Goal: Navigation & Orientation: Find specific page/section

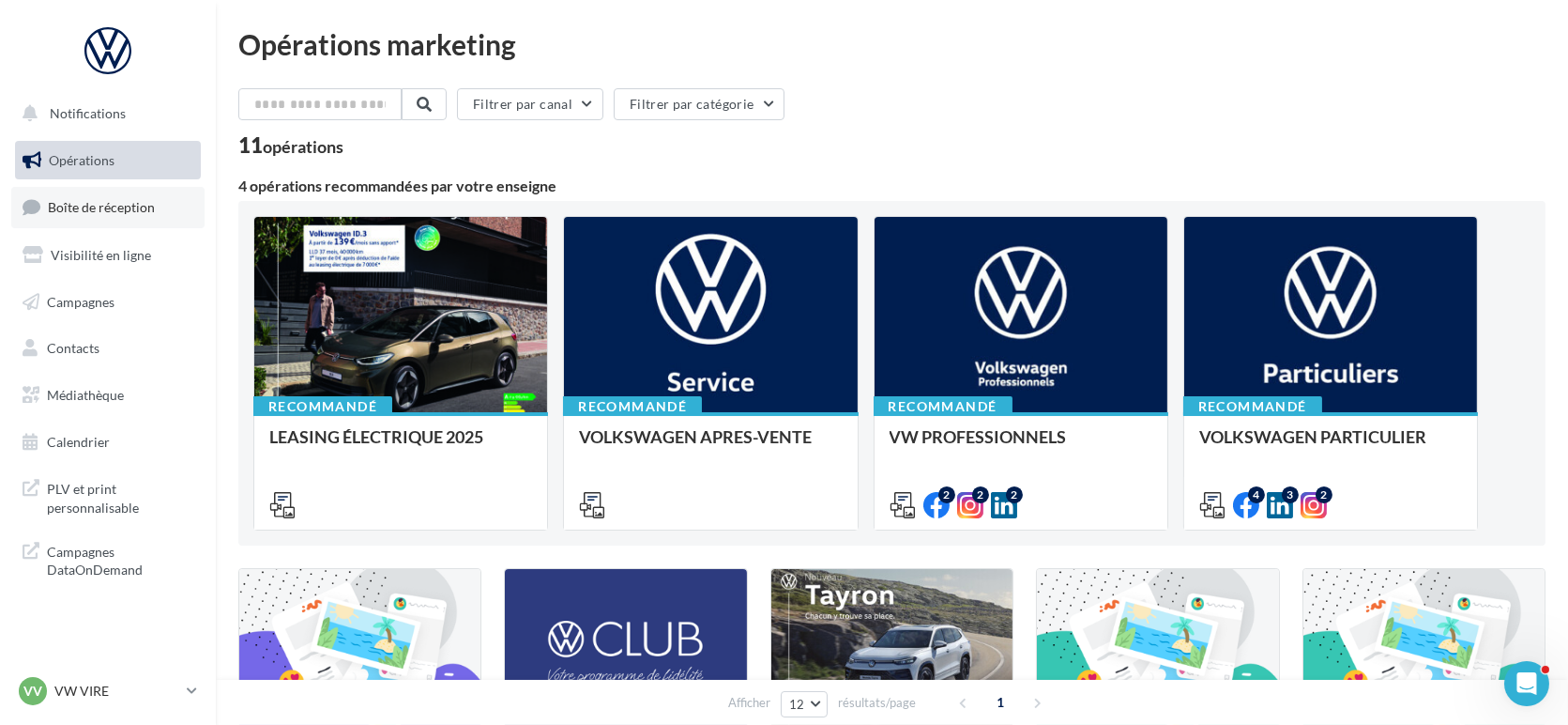
click at [62, 200] on span "Boîte de réception" at bounding box center [101, 207] width 107 height 16
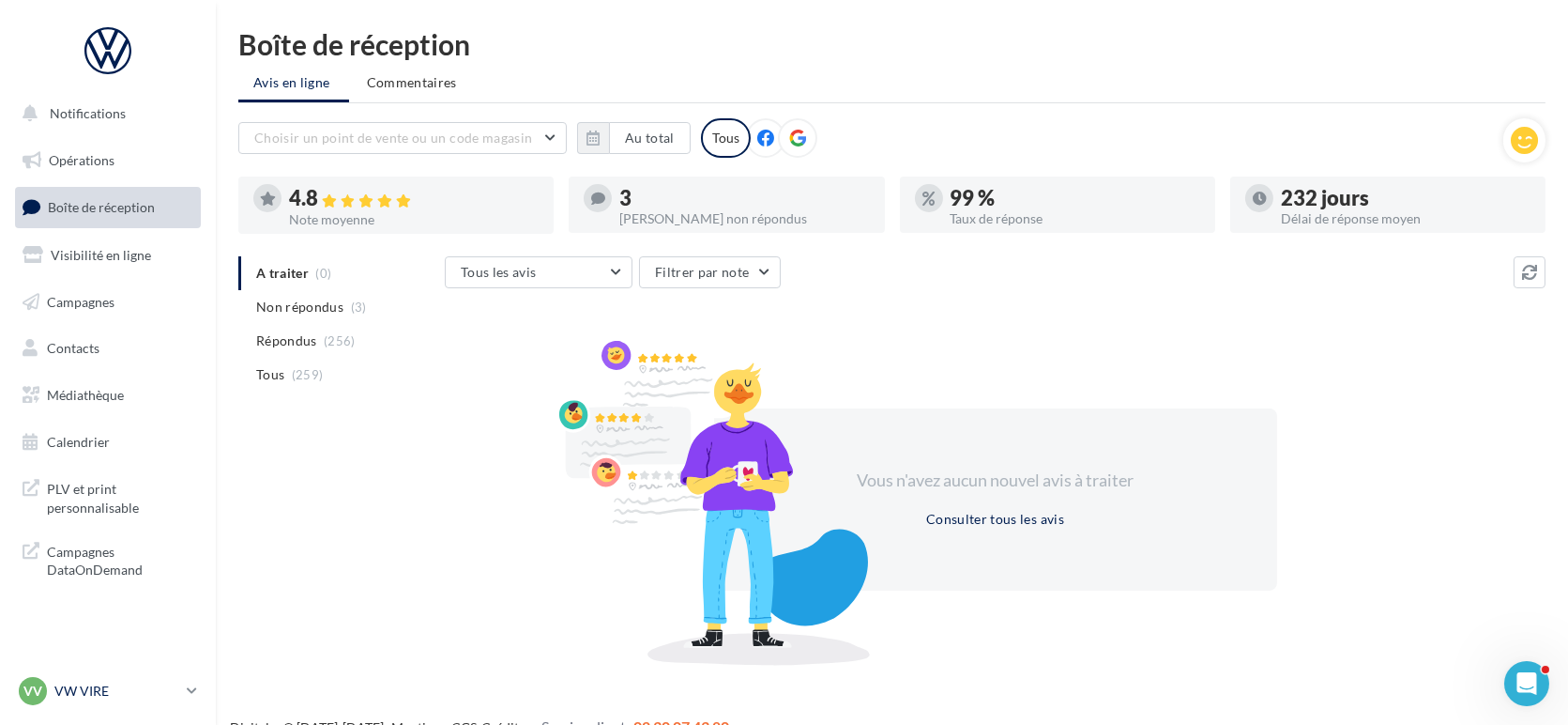
click at [64, 687] on p "VW VIRE" at bounding box center [116, 690] width 125 height 18
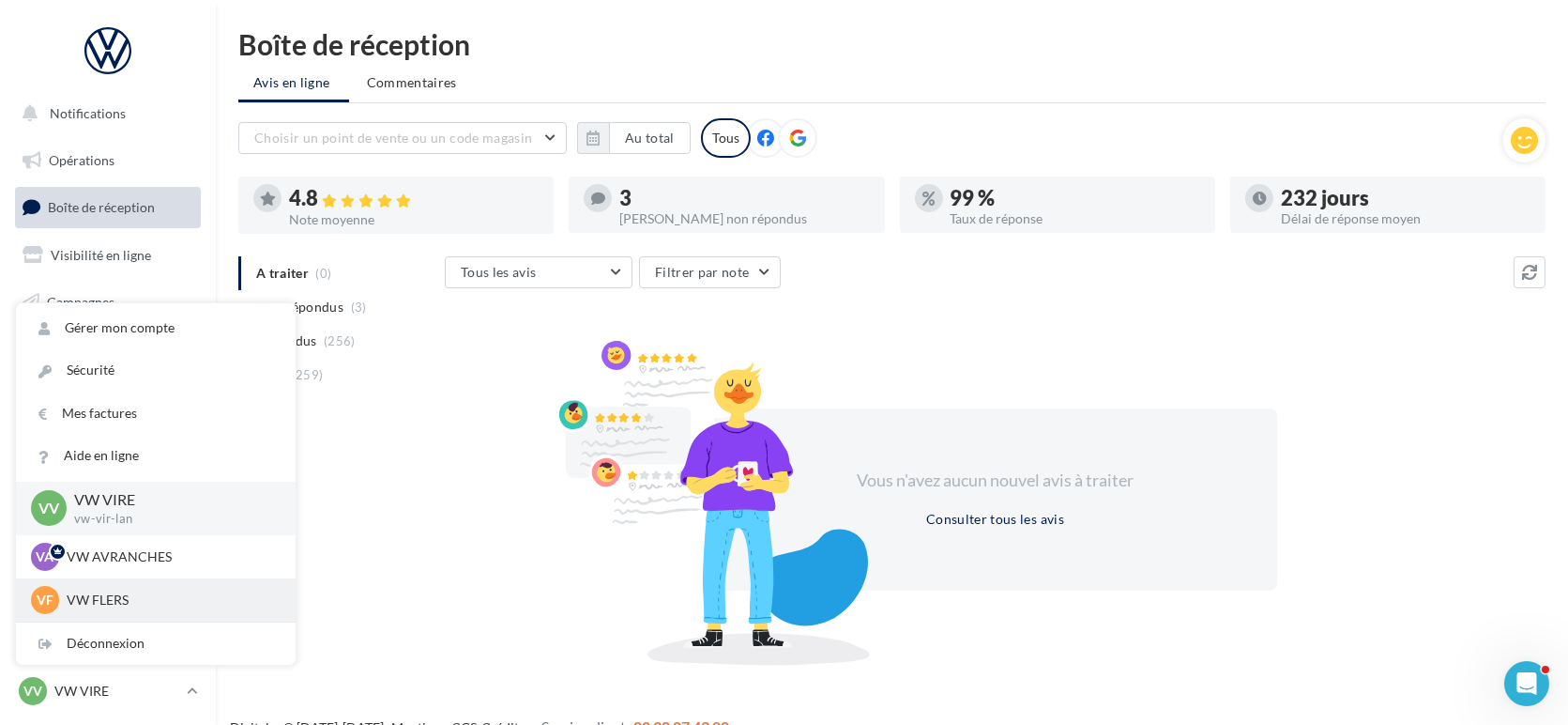
click at [81, 593] on p "VW FLERS" at bounding box center [170, 599] width 207 height 18
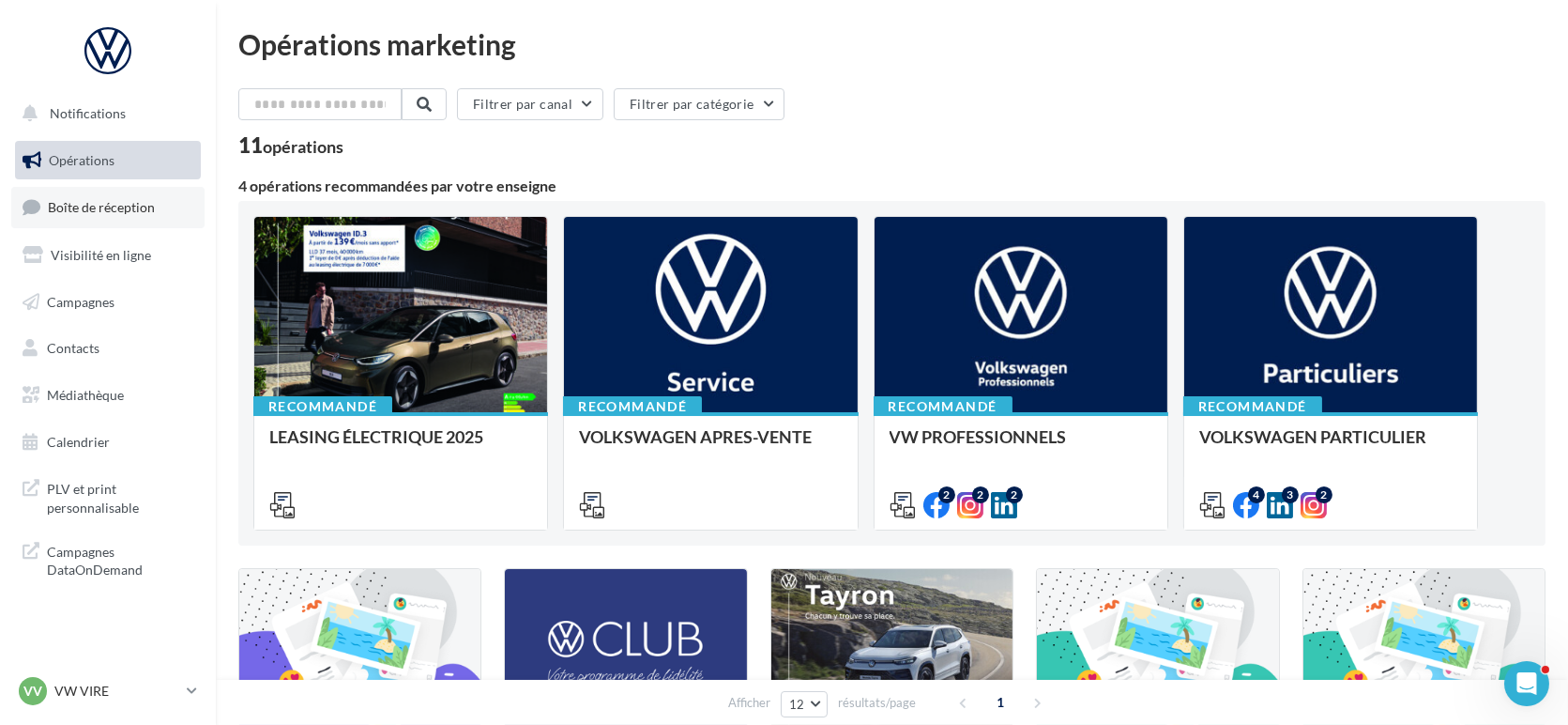
click at [130, 194] on link "Boîte de réception" at bounding box center [108, 207] width 193 height 41
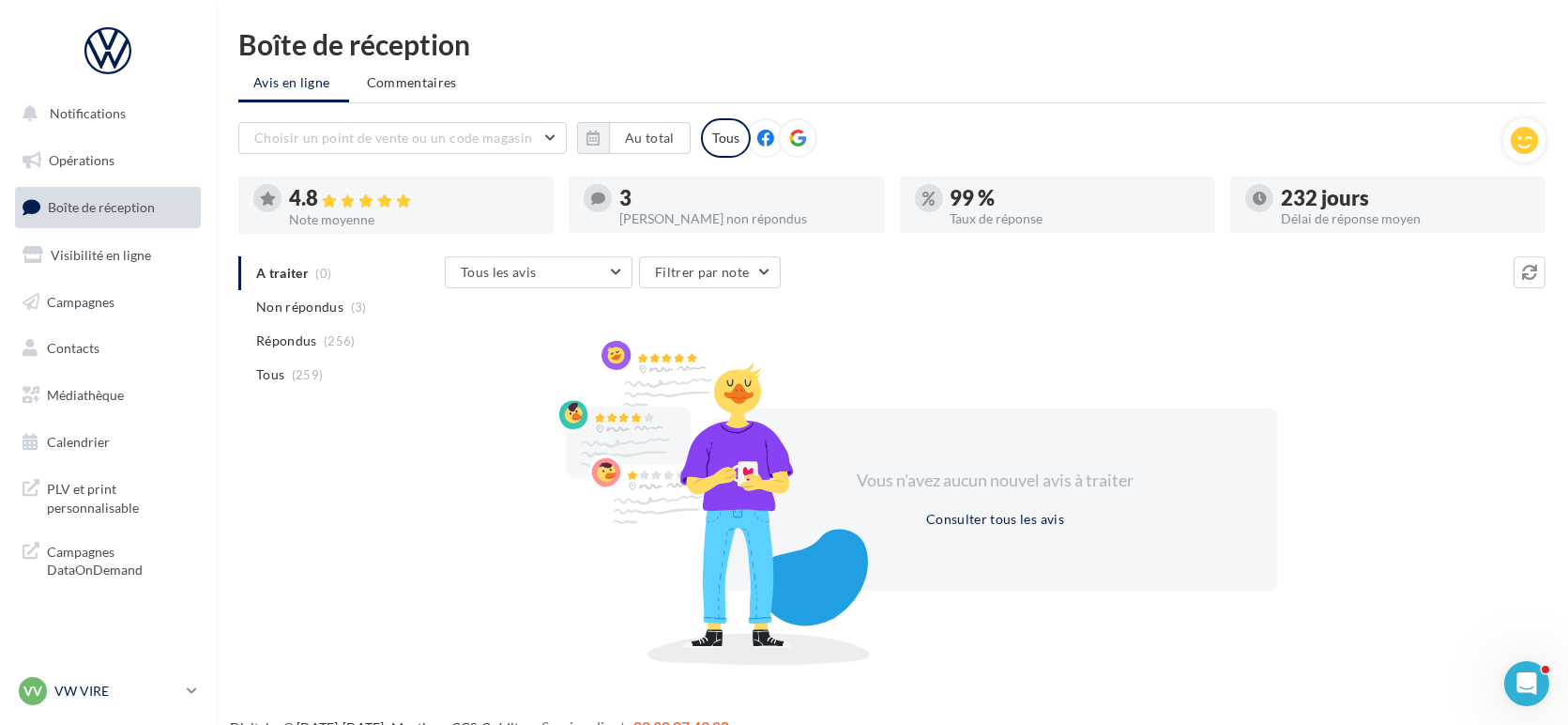
click at [35, 706] on link "VV VW VIRE vw-vir-lan" at bounding box center [108, 690] width 185 height 36
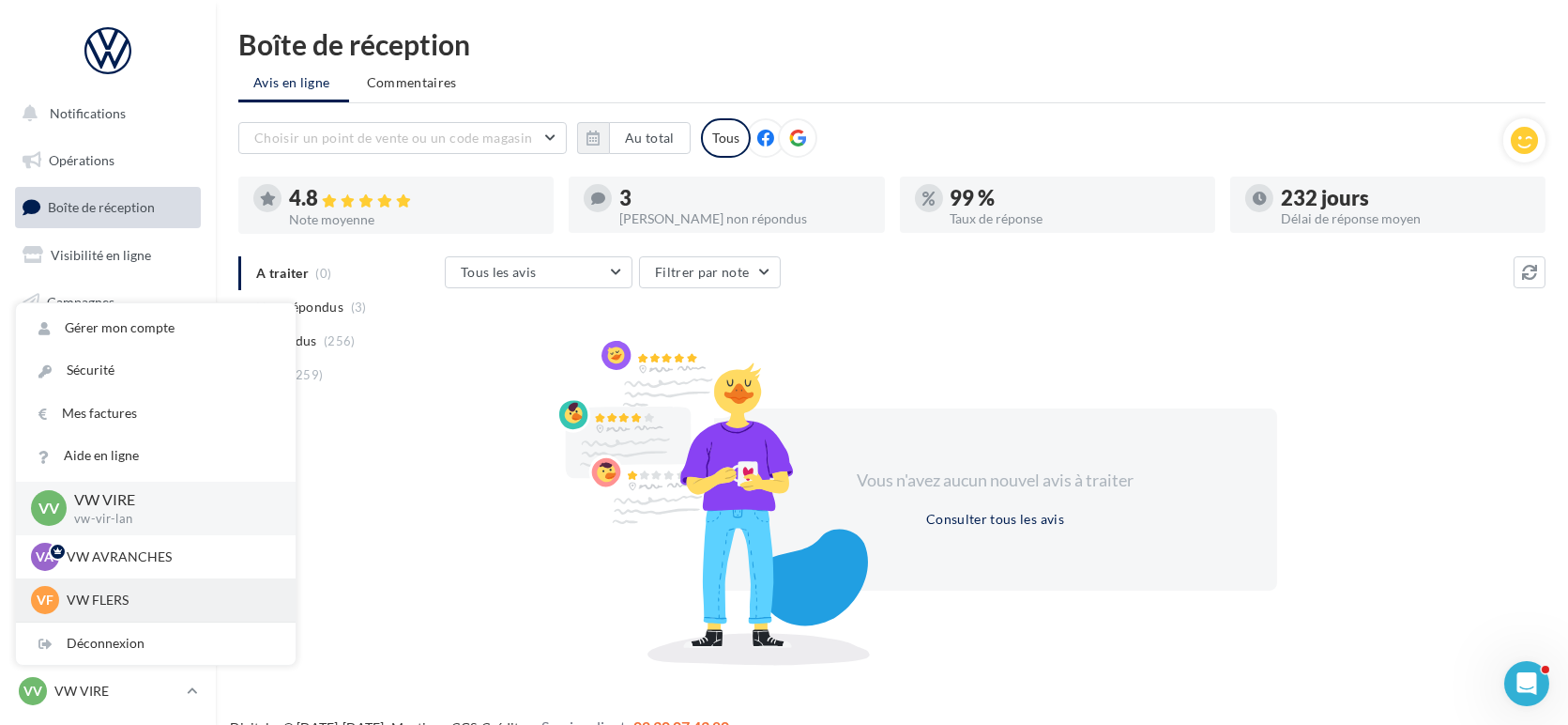
click at [68, 581] on div "VF VW FLERS vw-fle-lan" at bounding box center [156, 599] width 279 height 44
click at [37, 595] on span "VF" at bounding box center [44, 599] width 16 height 18
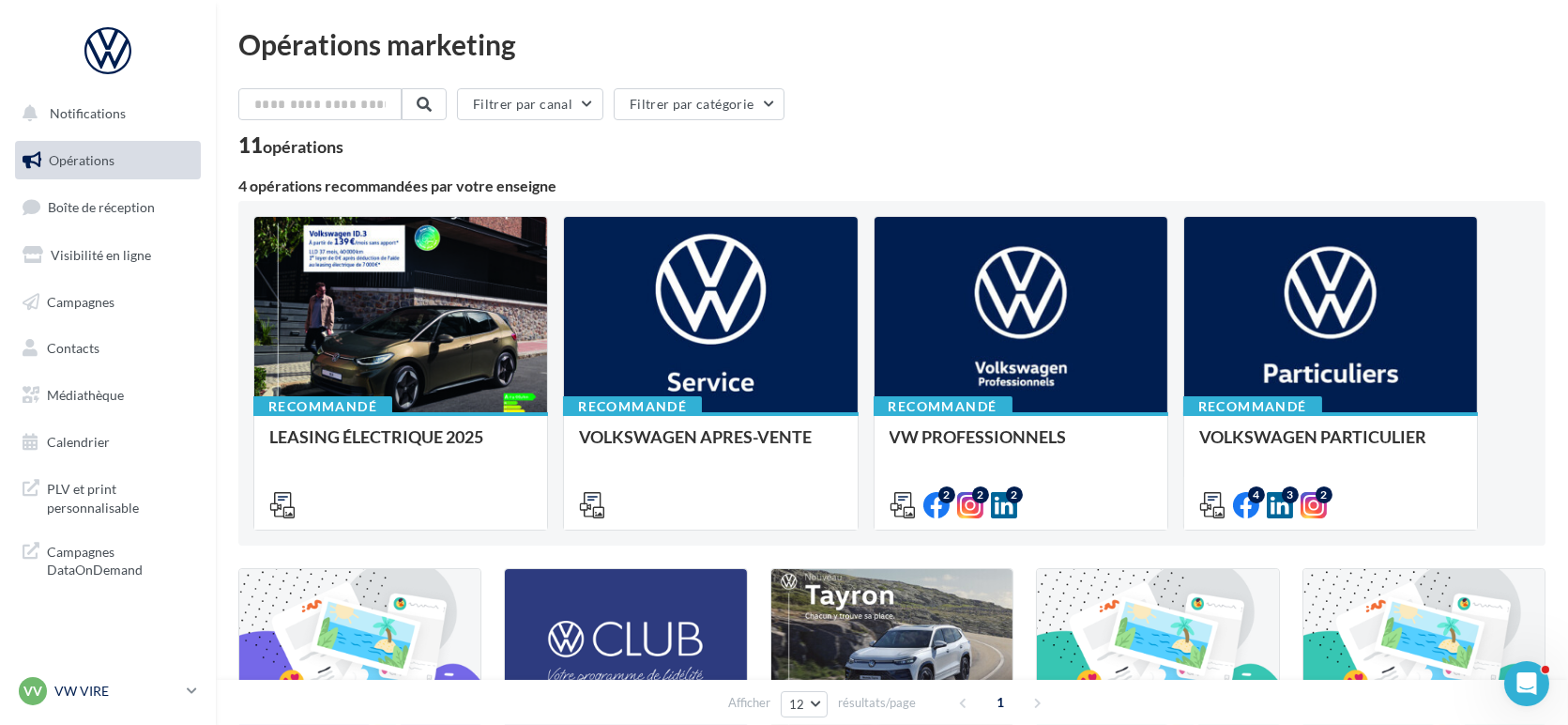
click at [63, 688] on p "VW VIRE" at bounding box center [116, 690] width 125 height 18
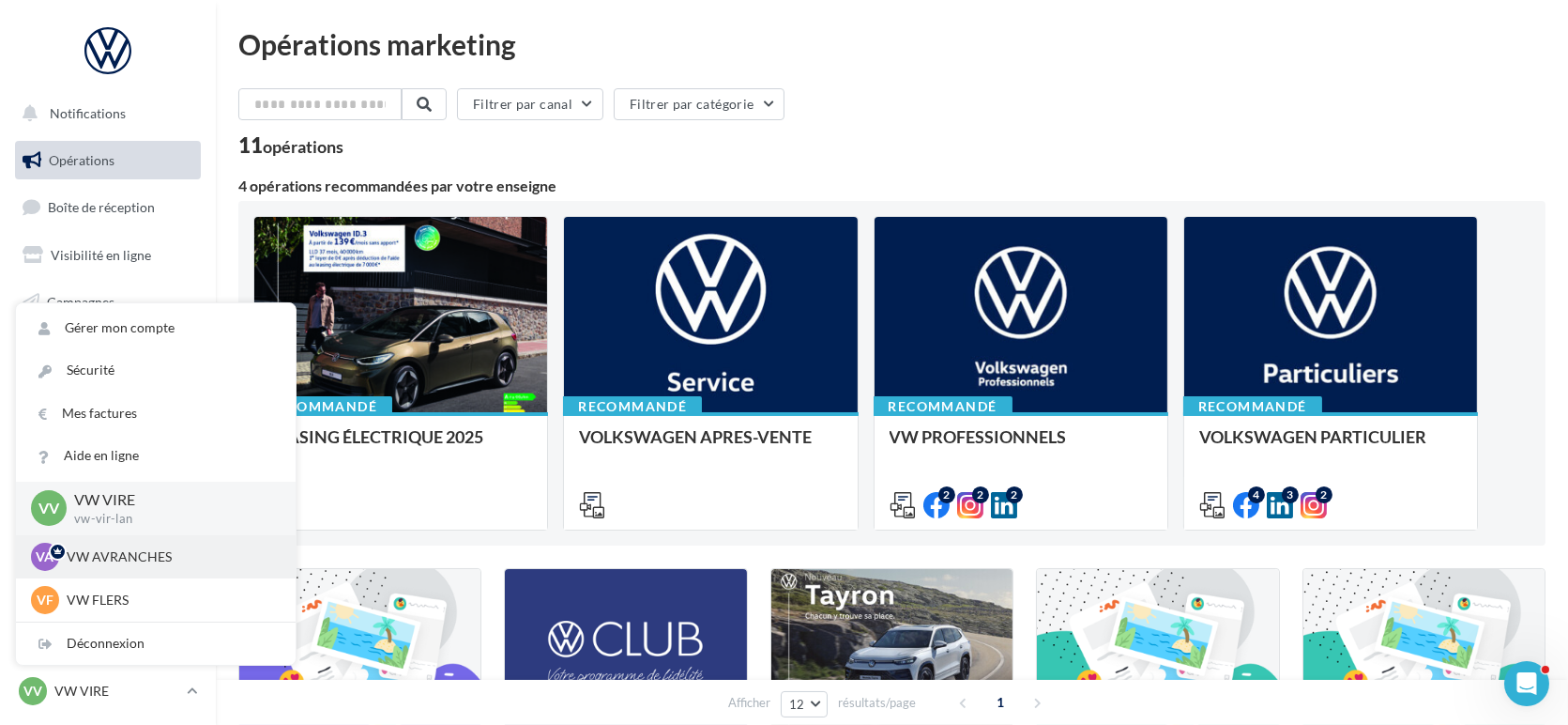
click at [78, 566] on div "VA VW AVRANCHES vw-avr-lan" at bounding box center [156, 556] width 249 height 28
